Goal: Task Accomplishment & Management: Complete application form

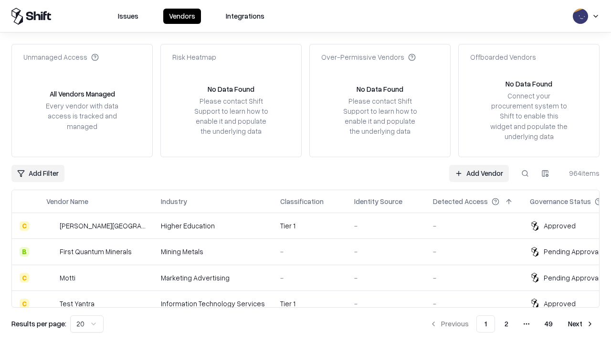
click at [479, 173] on link "Add Vendor" at bounding box center [479, 173] width 60 height 17
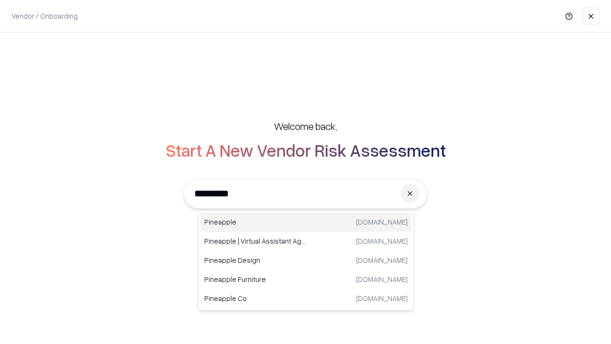
click at [306, 222] on div "Pineapple [DOMAIN_NAME]" at bounding box center [306, 222] width 211 height 19
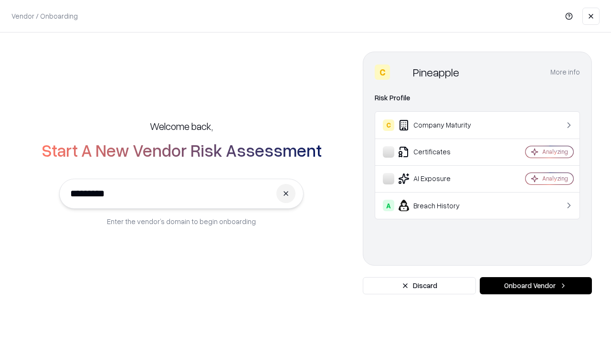
type input "*********"
click at [536, 286] on button "Onboard Vendor" at bounding box center [536, 285] width 112 height 17
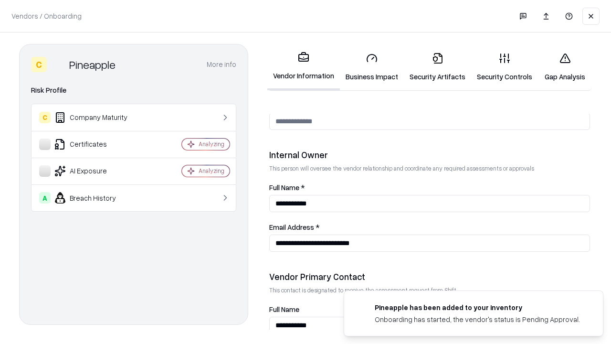
scroll to position [495, 0]
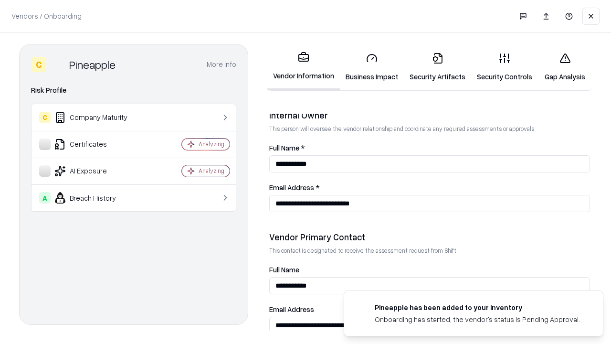
click at [372, 67] on link "Business Impact" at bounding box center [372, 67] width 64 height 44
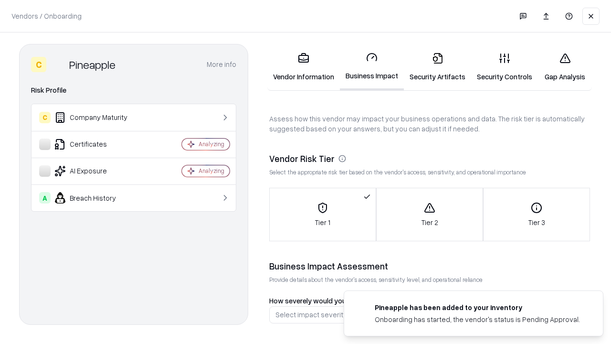
click at [438, 67] on link "Security Artifacts" at bounding box center [437, 67] width 67 height 44
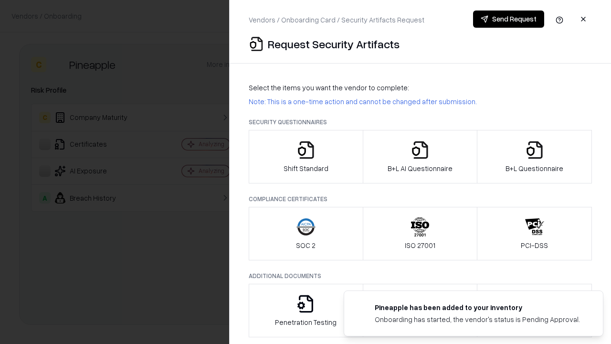
click at [306, 157] on icon "button" at bounding box center [306, 149] width 19 height 19
click at [509, 19] on button "Send Request" at bounding box center [508, 19] width 71 height 17
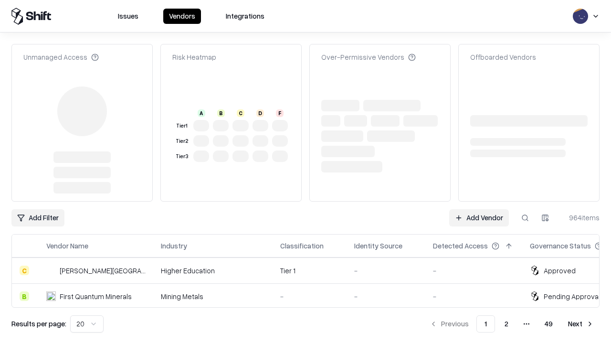
click at [479, 209] on link "Add Vendor" at bounding box center [479, 217] width 60 height 17
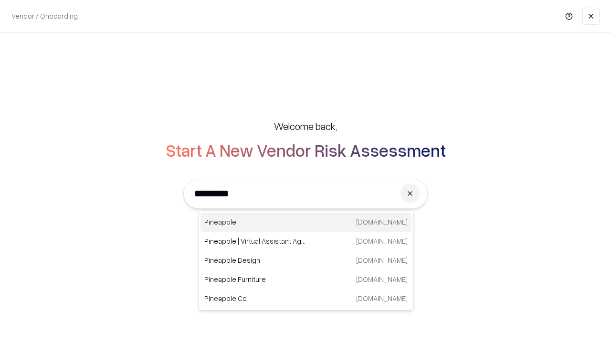
click at [306, 222] on div "Pineapple [DOMAIN_NAME]" at bounding box center [306, 222] width 211 height 19
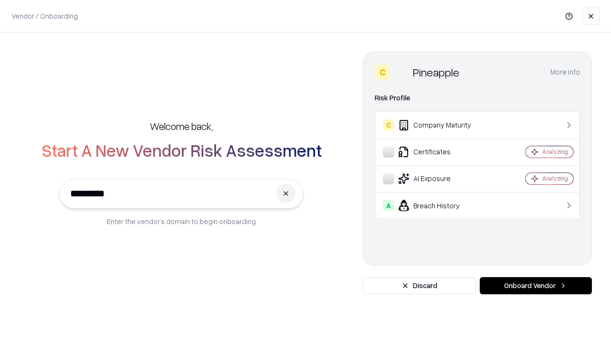
type input "*********"
click at [536, 286] on button "Onboard Vendor" at bounding box center [536, 285] width 112 height 17
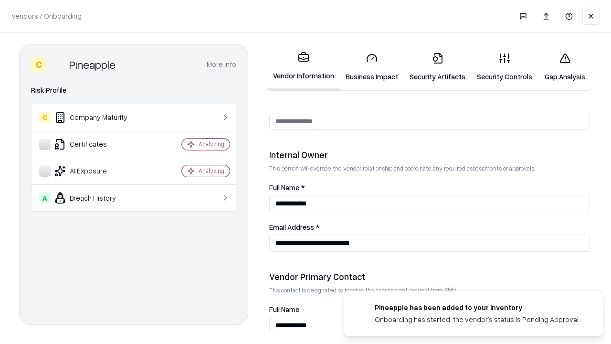
scroll to position [495, 0]
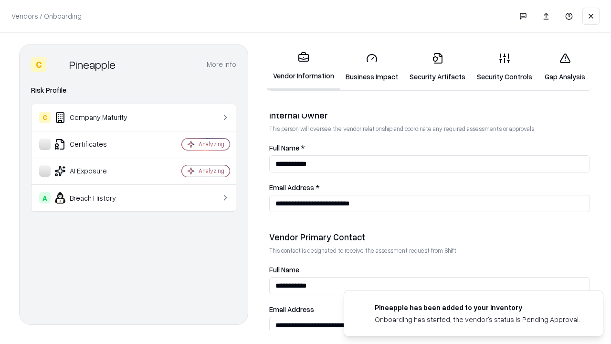
click at [565, 67] on link "Gap Analysis" at bounding box center [565, 67] width 54 height 44
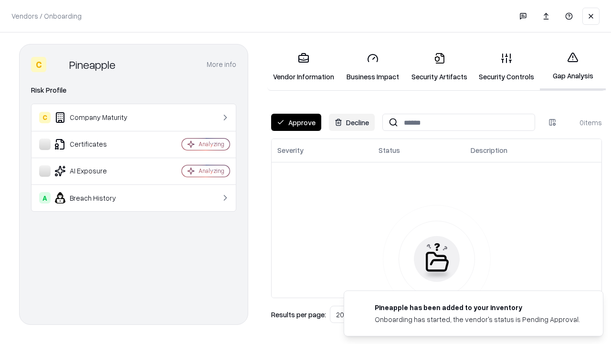
click at [296, 122] on button "Approve" at bounding box center [296, 122] width 50 height 17
